Goal: Task Accomplishment & Management: Use online tool/utility

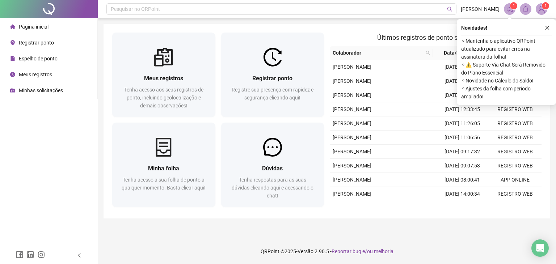
click at [41, 44] on span "Registrar ponto" at bounding box center [36, 43] width 35 height 6
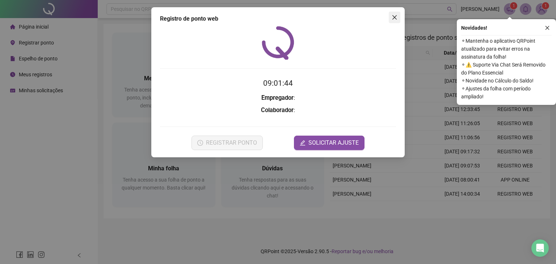
click at [396, 14] on icon "close" at bounding box center [395, 17] width 6 height 6
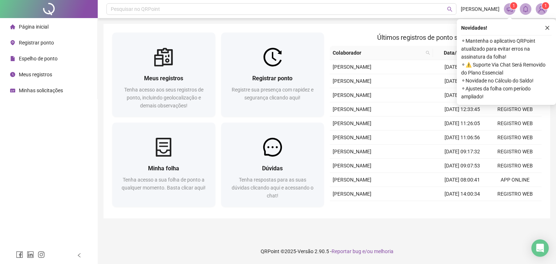
click at [33, 46] on div "Registrar ponto" at bounding box center [32, 42] width 44 height 14
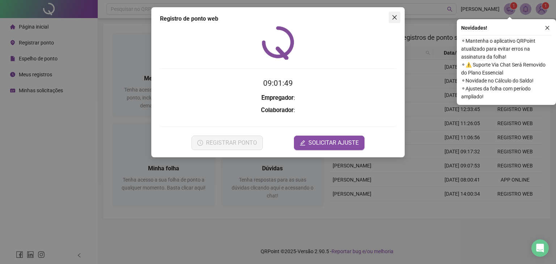
click at [395, 21] on button "Close" at bounding box center [395, 18] width 12 height 12
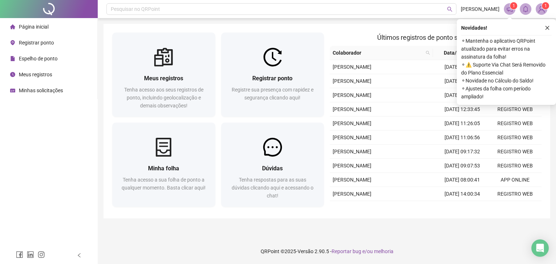
click at [33, 43] on span "Registrar ponto" at bounding box center [36, 43] width 35 height 6
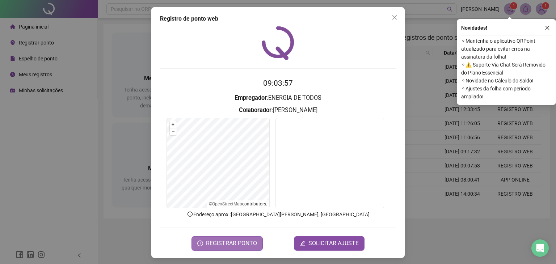
click at [235, 247] on span "REGISTRAR PONTO" at bounding box center [231, 243] width 51 height 9
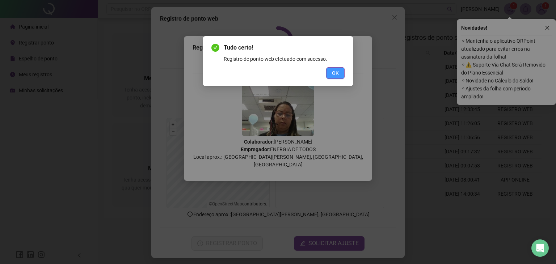
click at [340, 72] on button "OK" at bounding box center [335, 73] width 18 height 12
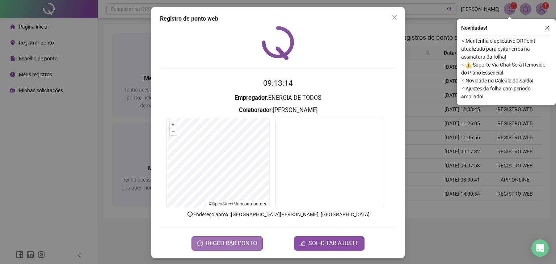
click at [221, 247] on span "REGISTRAR PONTO" at bounding box center [231, 243] width 51 height 9
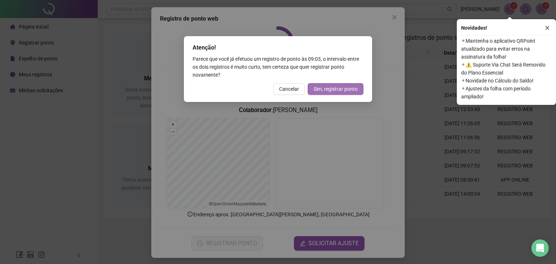
click at [345, 90] on span "Sim, registrar ponto" at bounding box center [335, 89] width 44 height 8
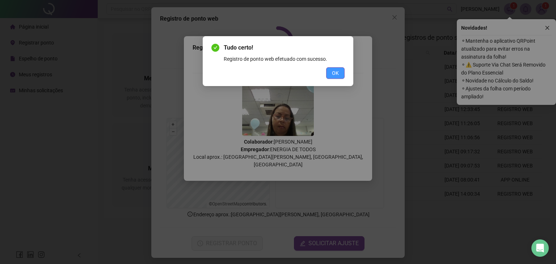
click at [334, 69] on span "OK" at bounding box center [335, 73] width 7 height 8
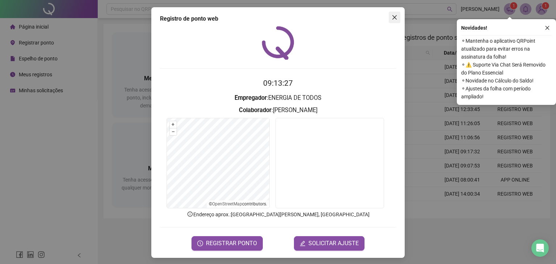
drag, startPoint x: 393, startPoint y: 13, endPoint x: 352, endPoint y: 0, distance: 43.2
click at [392, 13] on button "Close" at bounding box center [395, 18] width 12 height 12
